Goal: Task Accomplishment & Management: Manage account settings

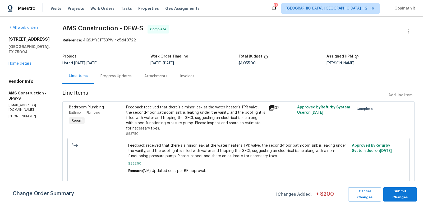
click at [112, 74] on div "Progress Updates" at bounding box center [115, 76] width 31 height 5
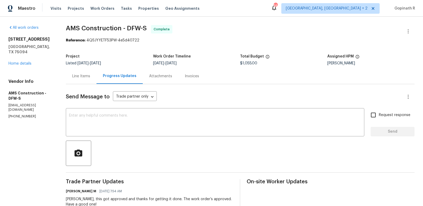
click at [77, 76] on div "Line Items" at bounding box center [81, 76] width 18 height 5
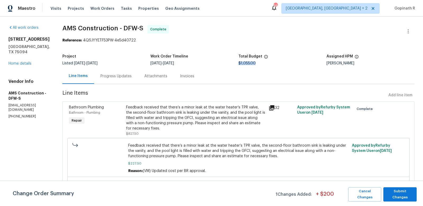
drag, startPoint x: 258, startPoint y: 64, endPoint x: 239, endPoint y: 64, distance: 19.3
click at [239, 64] on div "$1,055.00" at bounding box center [282, 64] width 88 height 4
copy span "$1,055.00"
click at [106, 75] on div "Progress Updates" at bounding box center [115, 76] width 31 height 5
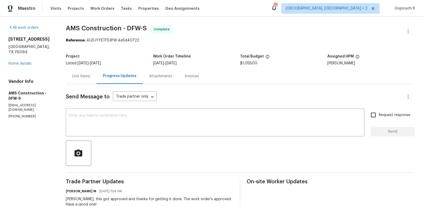
click at [83, 79] on div "Line Items" at bounding box center [81, 76] width 31 height 16
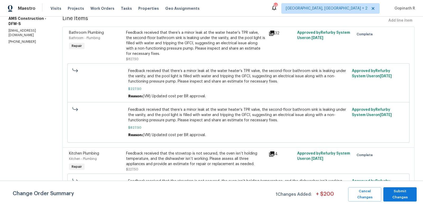
scroll to position [97, 0]
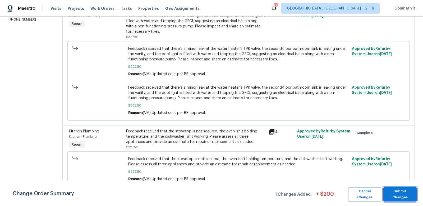
click at [395, 193] on span "Submit Changes" at bounding box center [400, 195] width 28 height 12
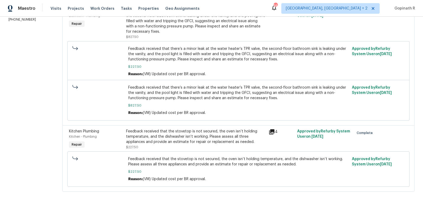
scroll to position [0, 0]
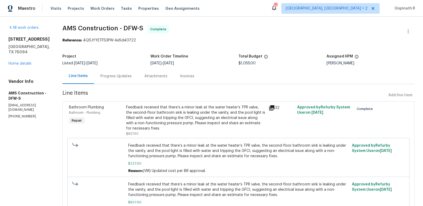
click at [107, 74] on div "Progress Updates" at bounding box center [115, 76] width 31 height 5
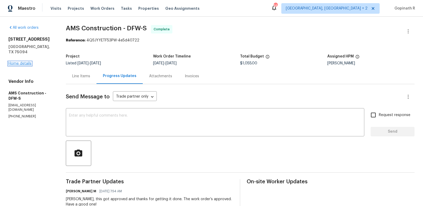
click at [19, 62] on link "Home details" at bounding box center [19, 64] width 23 height 4
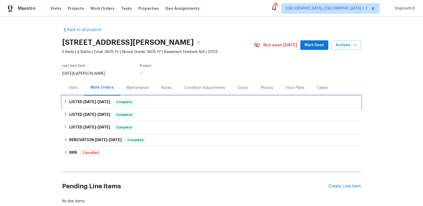
click at [131, 101] on span "Complete" at bounding box center [124, 102] width 20 height 5
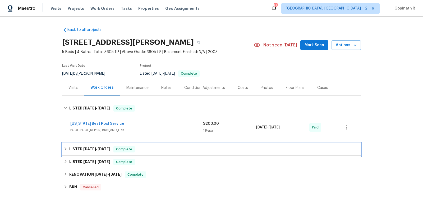
click at [143, 150] on div "LISTED 6/23/25 - 7/23/25 Complete" at bounding box center [211, 149] width 295 height 6
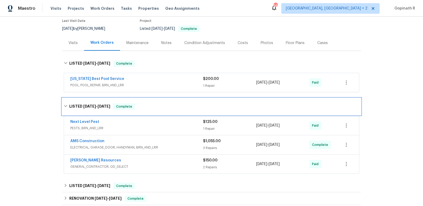
scroll to position [45, 0]
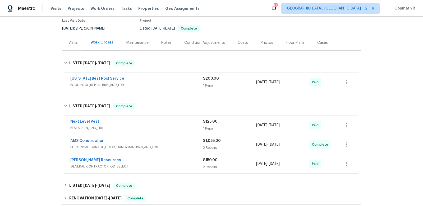
click at [137, 164] on span "GENERAL_CONTRACTOR, OD_SELECT" at bounding box center [136, 166] width 133 height 5
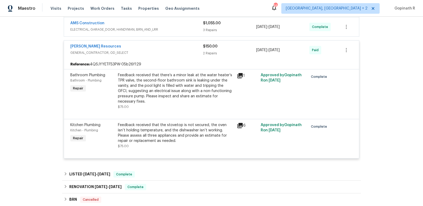
scroll to position [183, 0]
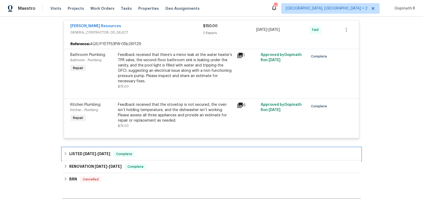
click at [169, 153] on div "LISTED 1/14/25 - 1/23/25 Complete" at bounding box center [211, 154] width 295 height 6
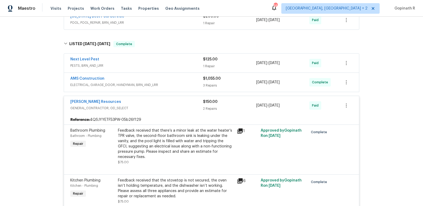
scroll to position [106, 0]
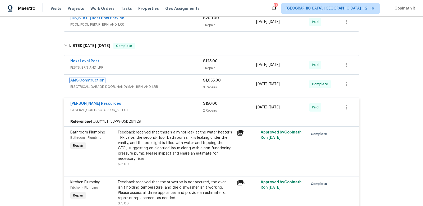
click at [85, 79] on link "AMS Construction" at bounding box center [87, 81] width 34 height 4
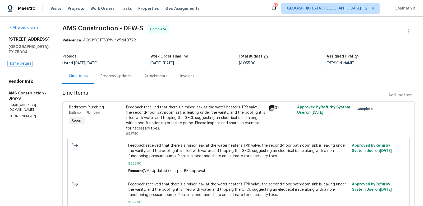
click at [13, 62] on link "Home details" at bounding box center [19, 64] width 23 height 4
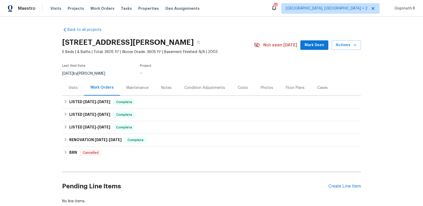
scroll to position [33, 0]
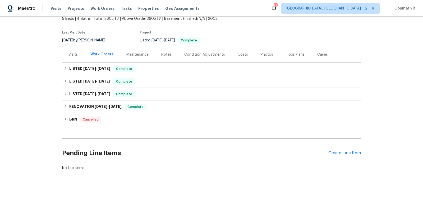
click at [336, 156] on div "Pending Line Items Create Line Item" at bounding box center [211, 153] width 299 height 25
click at [331, 152] on div "Create Line Item" at bounding box center [344, 153] width 33 height 5
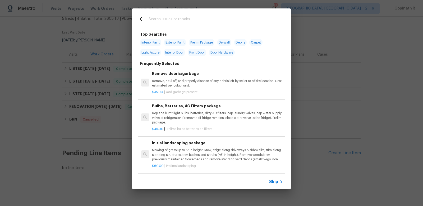
click at [273, 188] on div "Skip" at bounding box center [211, 182] width 159 height 15
click at [272, 183] on span "Skip" at bounding box center [273, 181] width 9 height 5
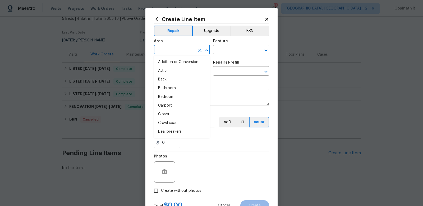
click at [173, 48] on input "text" at bounding box center [174, 50] width 41 height 8
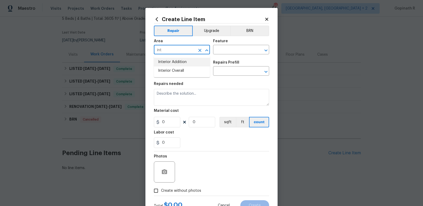
click at [187, 63] on li "Interior Addition" at bounding box center [182, 62] width 56 height 9
type input "Interior Addition"
click at [227, 48] on input "text" at bounding box center [233, 50] width 41 height 8
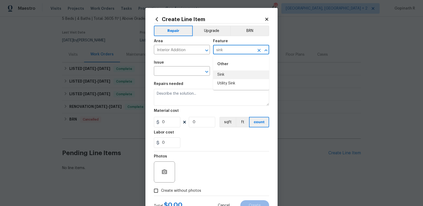
click at [224, 71] on li "Sink" at bounding box center [241, 75] width 56 height 9
type input "Sink"
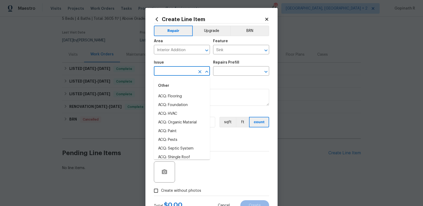
click at [161, 73] on input "text" at bounding box center [174, 72] width 41 height 8
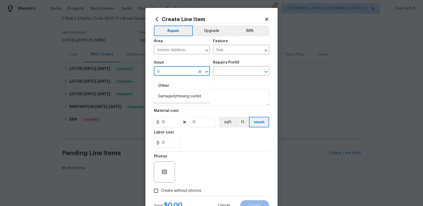
type input "s"
click at [174, 106] on li "Kitchen Plumbing" at bounding box center [182, 105] width 56 height 9
type input "Kitchen Plumbing"
click at [222, 70] on input "text" at bounding box center [233, 72] width 41 height 8
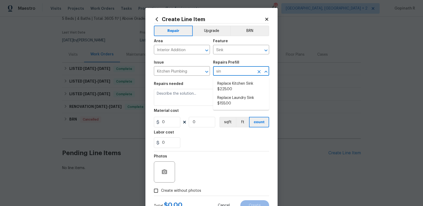
type input "sink"
click at [236, 87] on li "Replace Kitchen Sink $225.00" at bounding box center [241, 87] width 56 height 14
type input "Plumbing"
type input "Replace Kitchen Sink $225.00"
type textarea "Remove the existing kitchen sink and install a new single or double basin kitch…"
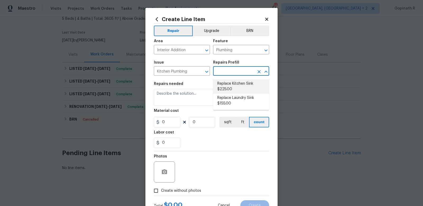
type input "225"
type input "1"
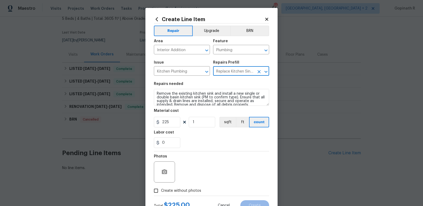
scroll to position [3, 0]
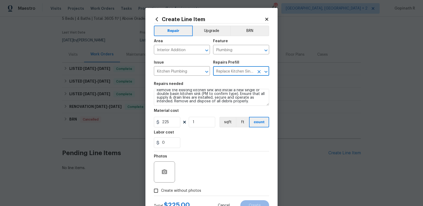
type input "Replace Kitchen Sink $225.00"
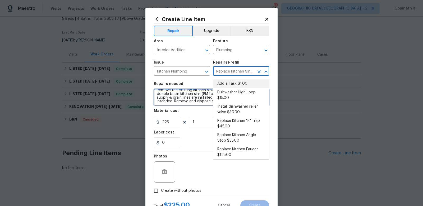
click at [198, 96] on textarea "Remove the existing kitchen sink and install a new single or double basin kitch…" at bounding box center [211, 97] width 115 height 17
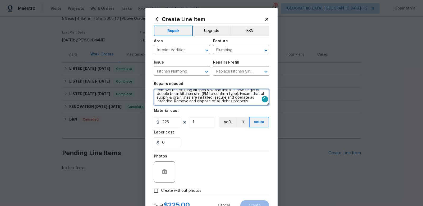
scroll to position [0, 0]
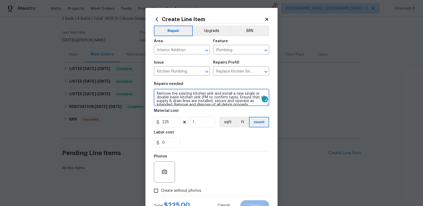
drag, startPoint x: 251, startPoint y: 101, endPoint x: 161, endPoint y: 87, distance: 90.9
click at [161, 87] on figure "Repairs needed Remove the existing kitchen sink and install a new single or dou…" at bounding box center [211, 94] width 115 height 24
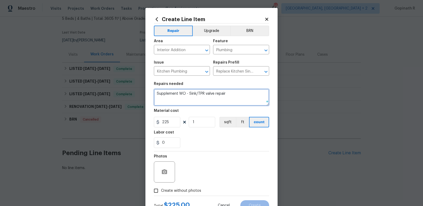
type textarea "Supplement WO - Sink/TPR valve repair"
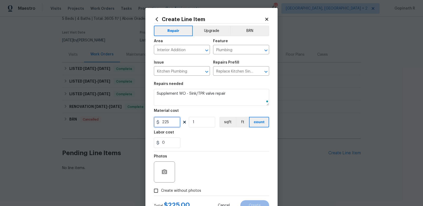
drag, startPoint x: 170, startPoint y: 123, endPoint x: 157, endPoint y: 123, distance: 13.7
click at [157, 123] on div "225" at bounding box center [167, 122] width 26 height 11
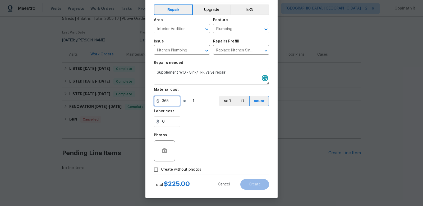
type input "365"
click at [157, 169] on input "Create without photos" at bounding box center [156, 170] width 10 height 10
checkbox input "true"
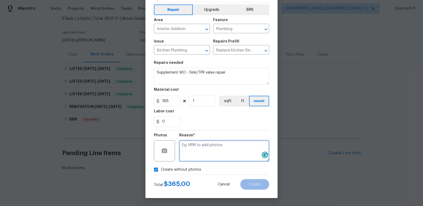
click at [191, 157] on textarea at bounding box center [224, 151] width 90 height 21
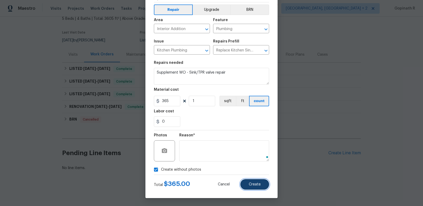
click at [249, 186] on span "Create" at bounding box center [255, 185] width 12 height 4
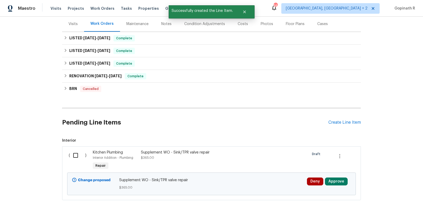
scroll to position [93, 0]
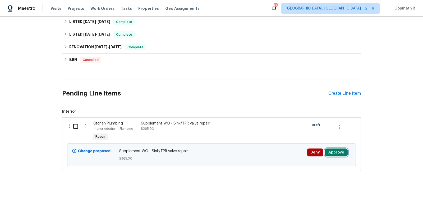
click at [329, 153] on button "Approve" at bounding box center [336, 153] width 23 height 8
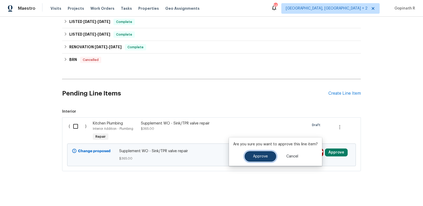
click at [248, 156] on button "Approve" at bounding box center [260, 156] width 32 height 11
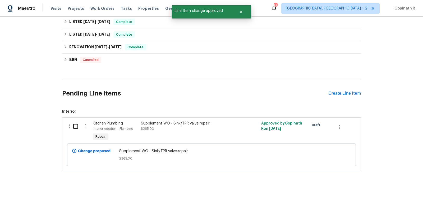
click at [75, 127] on input "checkbox" at bounding box center [77, 126] width 15 height 11
checkbox input "true"
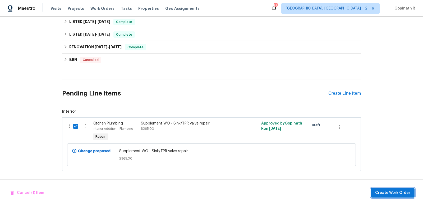
click at [378, 193] on span "Create Work Order" at bounding box center [392, 193] width 35 height 7
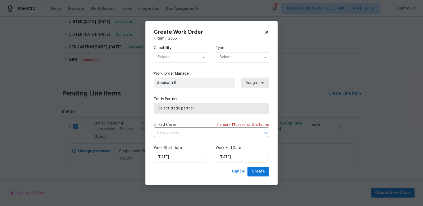
click at [170, 59] on input "text" at bounding box center [180, 57] width 53 height 11
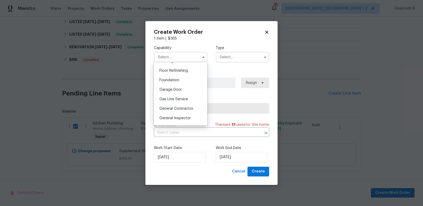
scroll to position [220, 0]
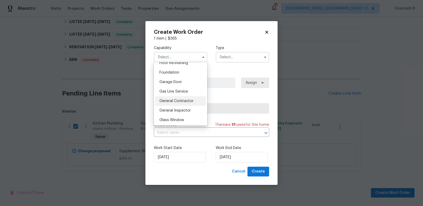
click at [182, 101] on span "General Contractor" at bounding box center [176, 101] width 34 height 4
type input "General Contractor"
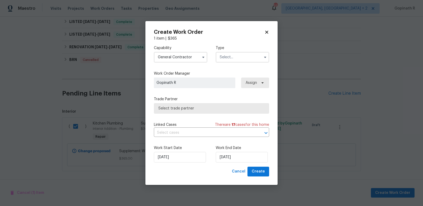
click at [222, 58] on input "text" at bounding box center [242, 57] width 53 height 11
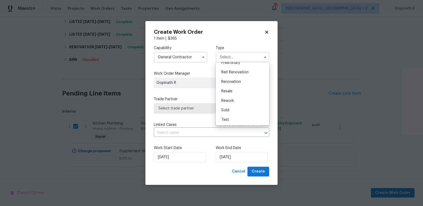
scroll to position [0, 0]
click at [234, 67] on span "Feedback" at bounding box center [229, 69] width 17 height 4
type input "Feedback"
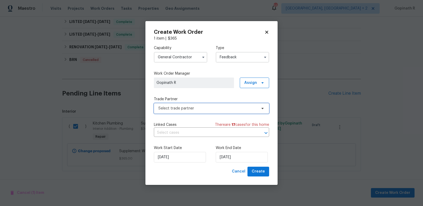
click at [181, 108] on span "Select trade partner" at bounding box center [207, 108] width 99 height 5
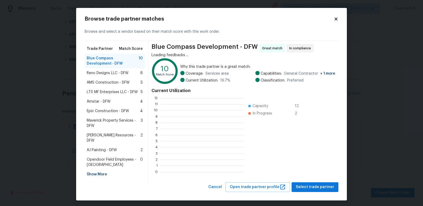
scroll to position [74, 83]
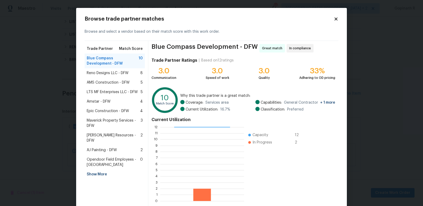
click at [108, 82] on span "AMS Construction - DFW" at bounding box center [108, 82] width 43 height 5
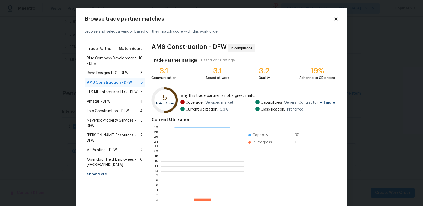
scroll to position [26, 0]
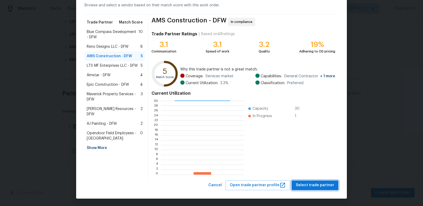
click at [309, 188] on span "Select trade partner" at bounding box center [315, 185] width 38 height 7
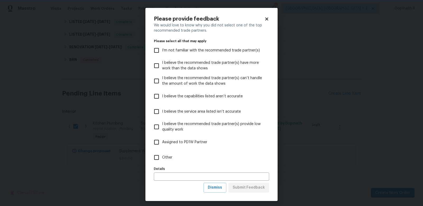
scroll to position [0, 0]
click at [156, 159] on input "Other" at bounding box center [156, 157] width 11 height 11
checkbox input "true"
click at [249, 188] on span "Submit Feedback" at bounding box center [249, 188] width 32 height 7
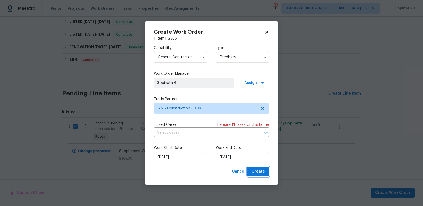
click at [266, 174] on button "Create" at bounding box center [258, 172] width 22 height 10
checkbox input "false"
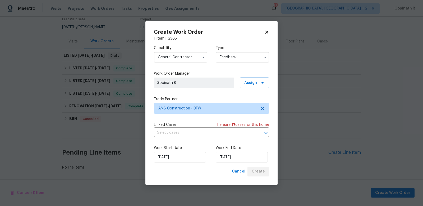
scroll to position [46, 0]
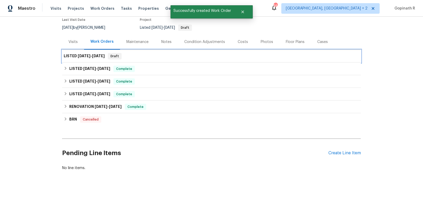
click at [143, 52] on div "LISTED 8/21/25 - 8/21/25 Draft" at bounding box center [211, 56] width 299 height 13
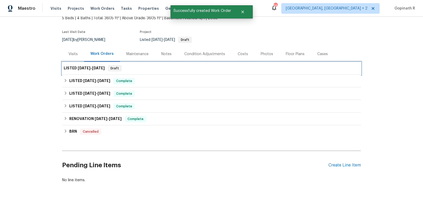
scroll to position [0, 0]
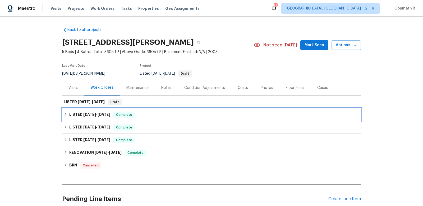
click at [131, 113] on span "Complete" at bounding box center [124, 114] width 20 height 5
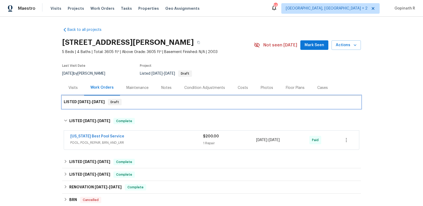
click at [140, 106] on div "LISTED 8/21/25 - 8/21/25 Draft" at bounding box center [211, 102] width 299 height 13
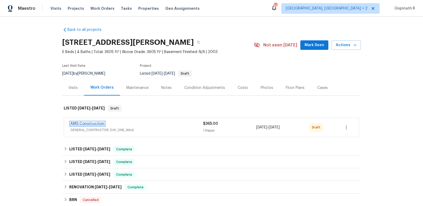
click at [85, 122] on link "AMS Construction" at bounding box center [87, 124] width 34 height 4
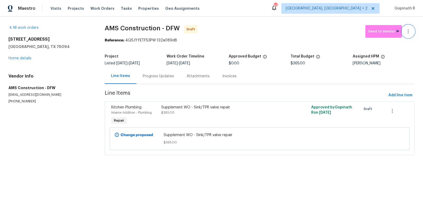
click at [407, 29] on icon "button" at bounding box center [408, 31] width 6 height 6
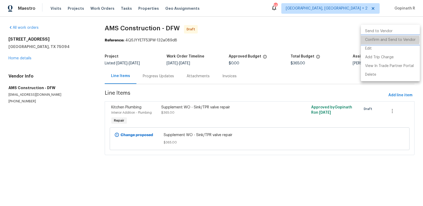
click at [388, 40] on li "Confirm and Send to Vendor" at bounding box center [390, 40] width 59 height 9
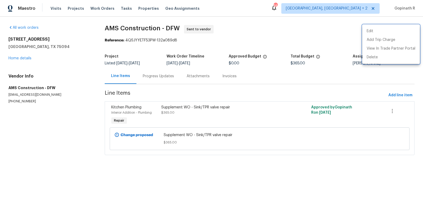
click at [150, 107] on div at bounding box center [211, 103] width 423 height 206
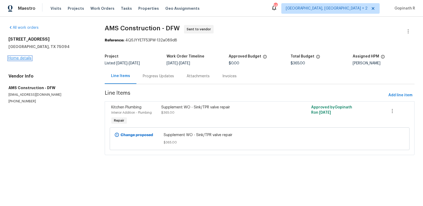
click at [20, 58] on link "Home details" at bounding box center [19, 59] width 23 height 4
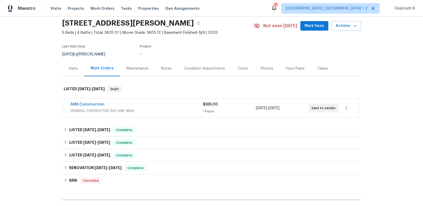
scroll to position [43, 0]
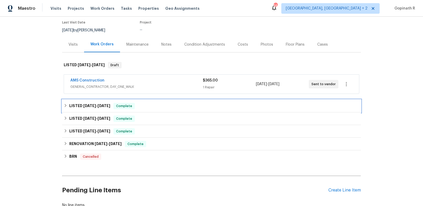
click at [134, 107] on span "Complete" at bounding box center [124, 106] width 20 height 5
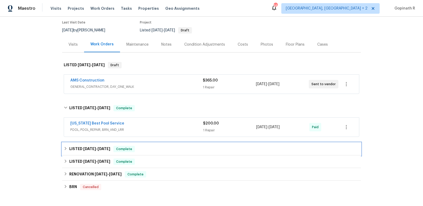
click at [150, 148] on div "LISTED 6/23/25 - 7/23/25 Complete" at bounding box center [211, 149] width 295 height 6
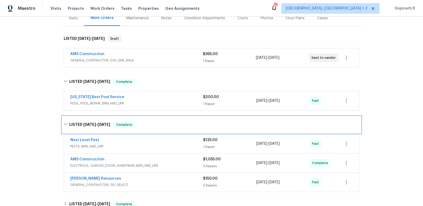
scroll to position [75, 0]
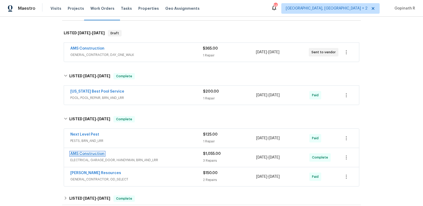
click at [99, 152] on link "AMS Construction" at bounding box center [87, 154] width 34 height 4
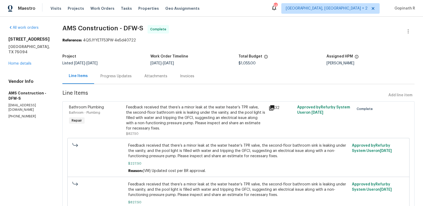
click at [111, 80] on div "Progress Updates" at bounding box center [116, 76] width 44 height 16
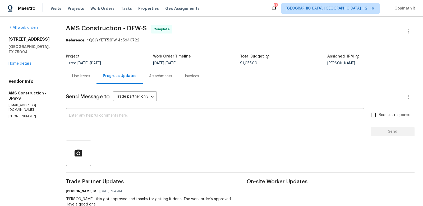
click at [78, 77] on div "Line Items" at bounding box center [81, 76] width 18 height 5
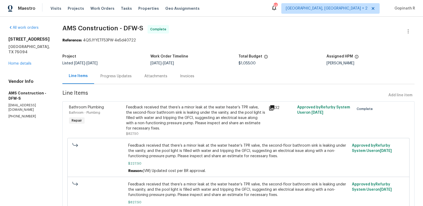
scroll to position [97, 0]
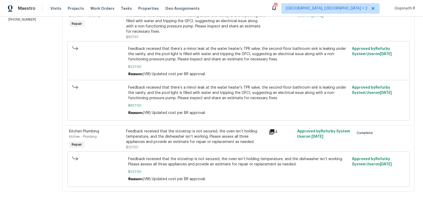
click at [179, 138] on div "Feedback received that the stovetop is not secured, the oven isn’t holding temp…" at bounding box center [195, 137] width 139 height 16
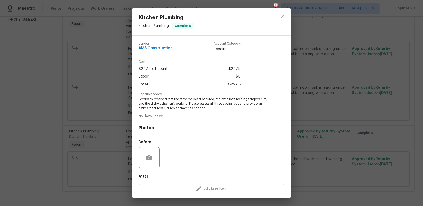
scroll to position [28, 0]
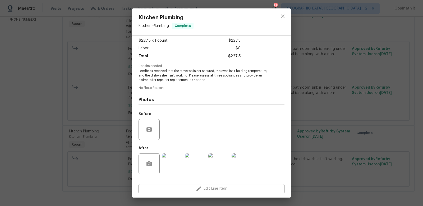
click at [175, 168] on img at bounding box center [172, 164] width 21 height 21
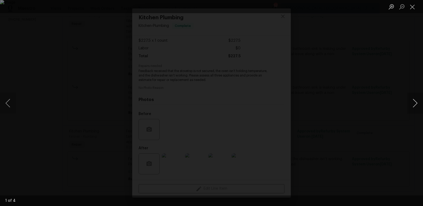
click at [416, 99] on button "Next image" at bounding box center [415, 103] width 16 height 21
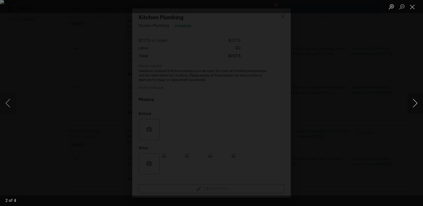
click at [416, 99] on button "Next image" at bounding box center [415, 103] width 16 height 21
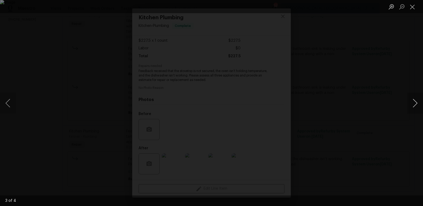
click at [416, 99] on button "Next image" at bounding box center [415, 103] width 16 height 21
click at [413, 10] on button "Close lightbox" at bounding box center [412, 6] width 11 height 9
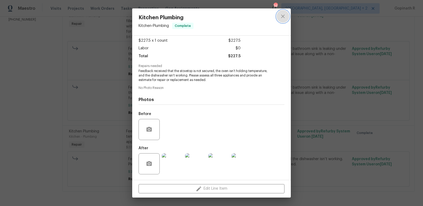
click at [283, 15] on icon "close" at bounding box center [283, 16] width 6 height 6
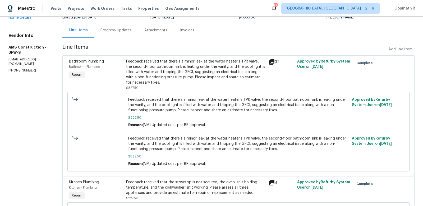
scroll to position [41, 0]
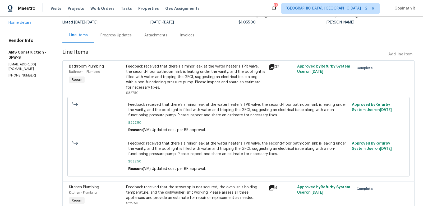
click at [193, 69] on div "Feedback received that there’s a minor leak at the water heater’s TPR valve, th…" at bounding box center [195, 77] width 139 height 26
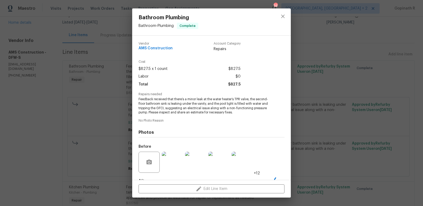
scroll to position [33, 0]
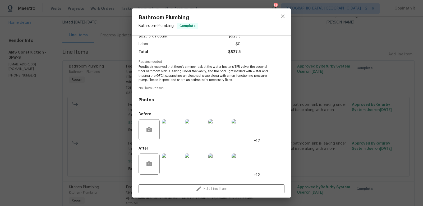
click at [175, 170] on img at bounding box center [172, 164] width 21 height 21
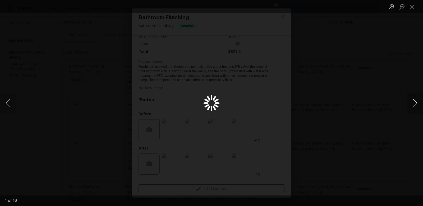
click at [414, 104] on button "Next image" at bounding box center [415, 103] width 16 height 21
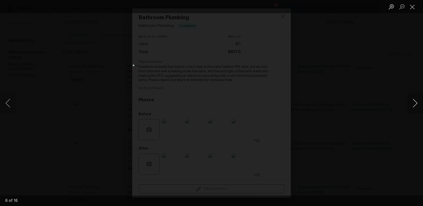
click at [414, 104] on button "Next image" at bounding box center [415, 103] width 16 height 21
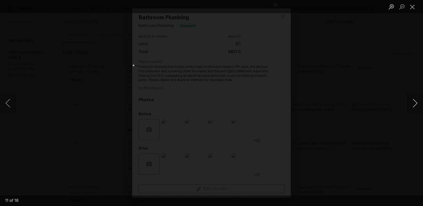
click at [414, 104] on button "Next image" at bounding box center [415, 103] width 16 height 21
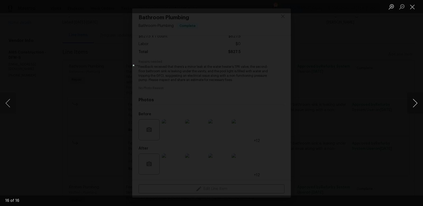
click at [414, 104] on button "Next image" at bounding box center [415, 103] width 16 height 21
click at [411, 6] on button "Close lightbox" at bounding box center [412, 6] width 11 height 9
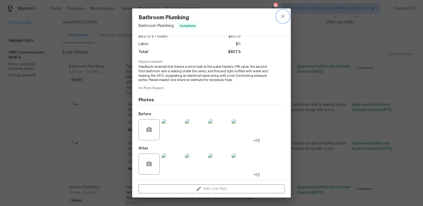
click at [284, 17] on icon "close" at bounding box center [282, 16] width 3 height 3
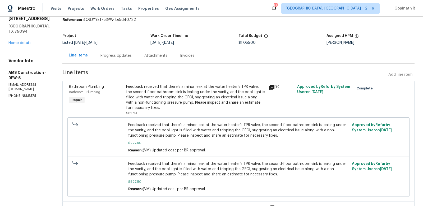
scroll to position [20, 0]
click at [104, 56] on div "Progress Updates" at bounding box center [115, 56] width 31 height 5
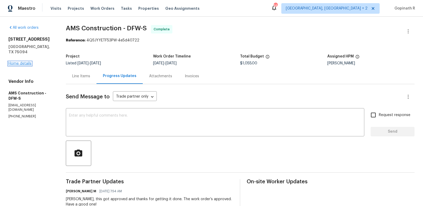
click at [19, 62] on link "Home details" at bounding box center [19, 64] width 23 height 4
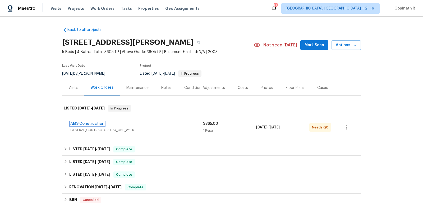
click at [93, 124] on link "AMS Construction" at bounding box center [87, 124] width 34 height 4
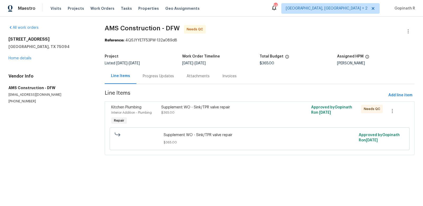
click at [201, 110] on div "Supplement WO - Sink/TPR valve repair" at bounding box center [222, 107] width 122 height 5
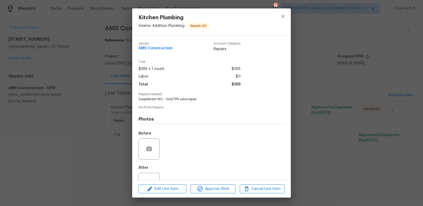
scroll to position [19, 0]
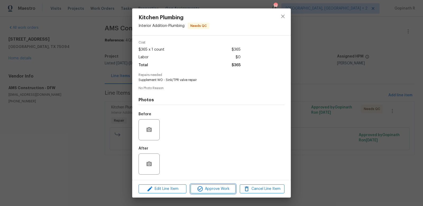
click at [206, 189] on span "Approve Work" at bounding box center [212, 189] width 41 height 7
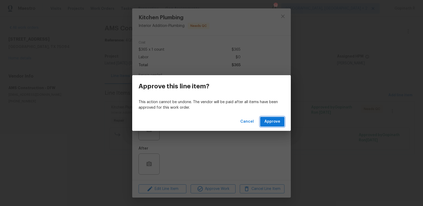
click at [271, 125] on span "Approve" at bounding box center [272, 122] width 16 height 7
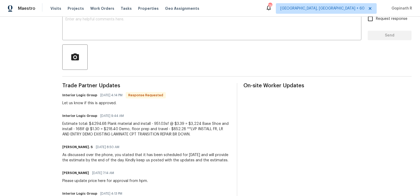
scroll to position [161, 0]
